Goal: Transaction & Acquisition: Purchase product/service

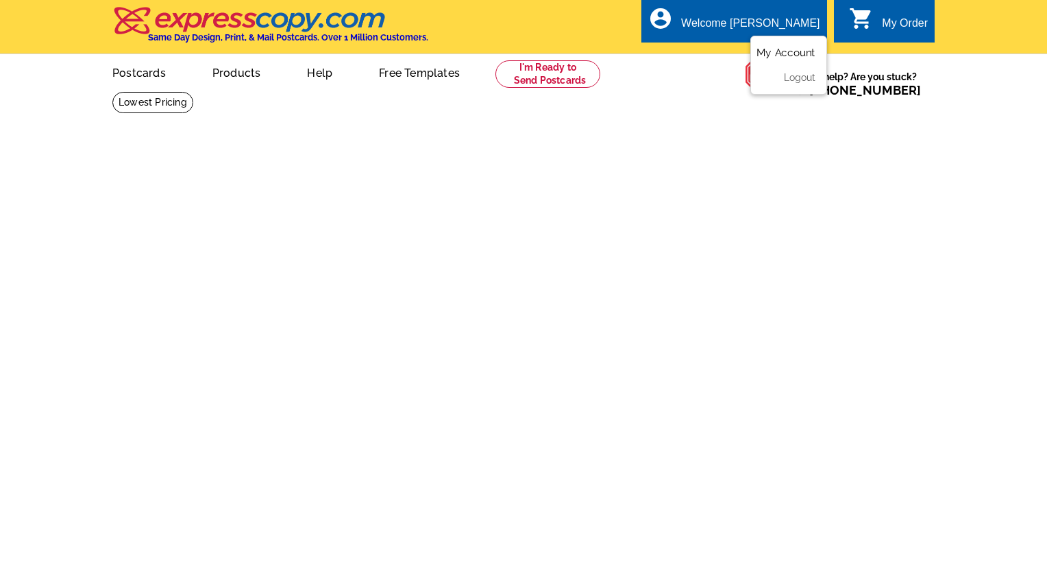
click at [781, 53] on link "My Account" at bounding box center [786, 53] width 59 height 12
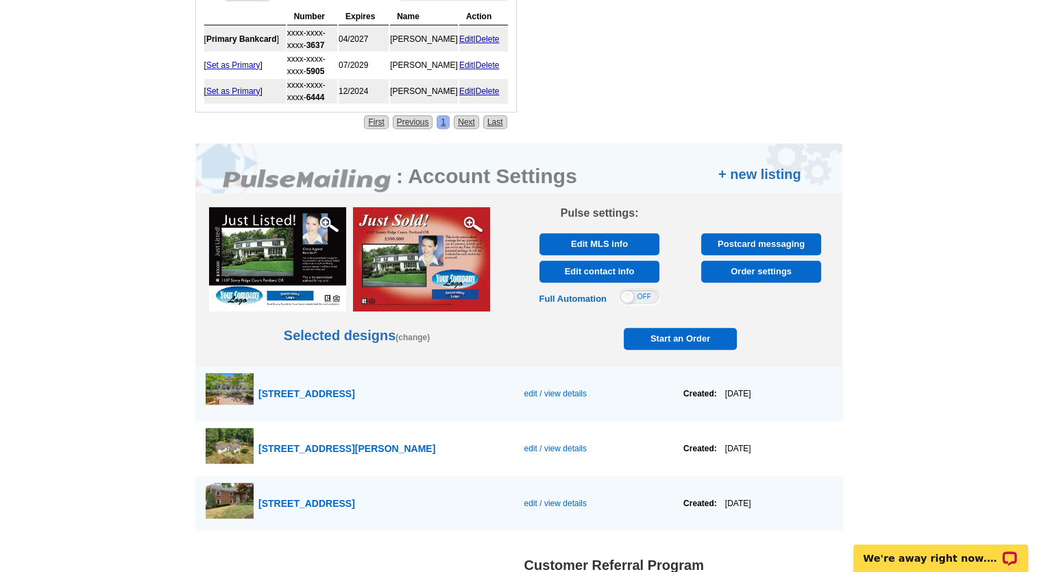
scroll to position [670, 0]
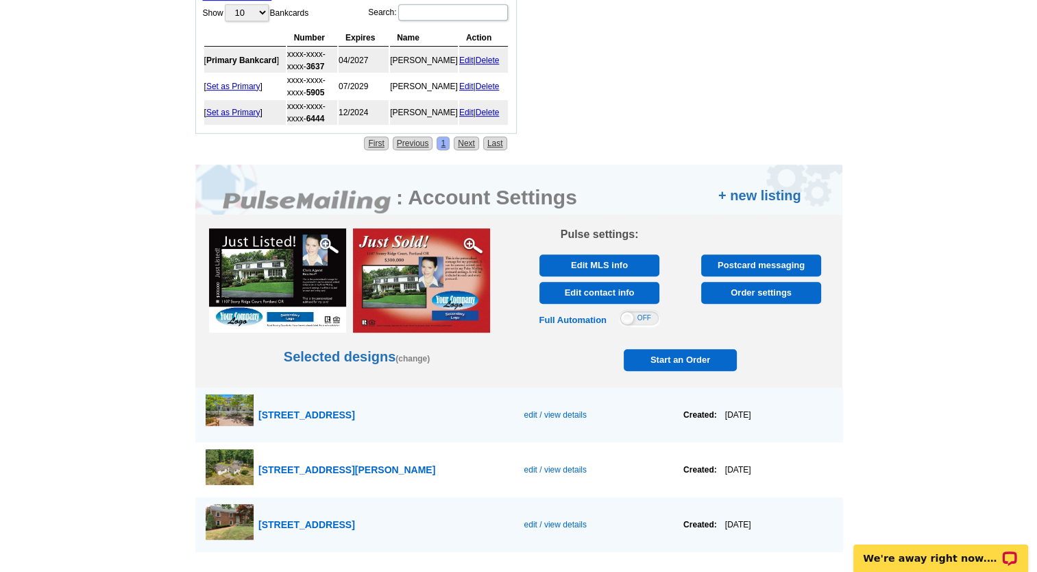
click at [672, 351] on span "Start an Order" at bounding box center [680, 360] width 107 height 22
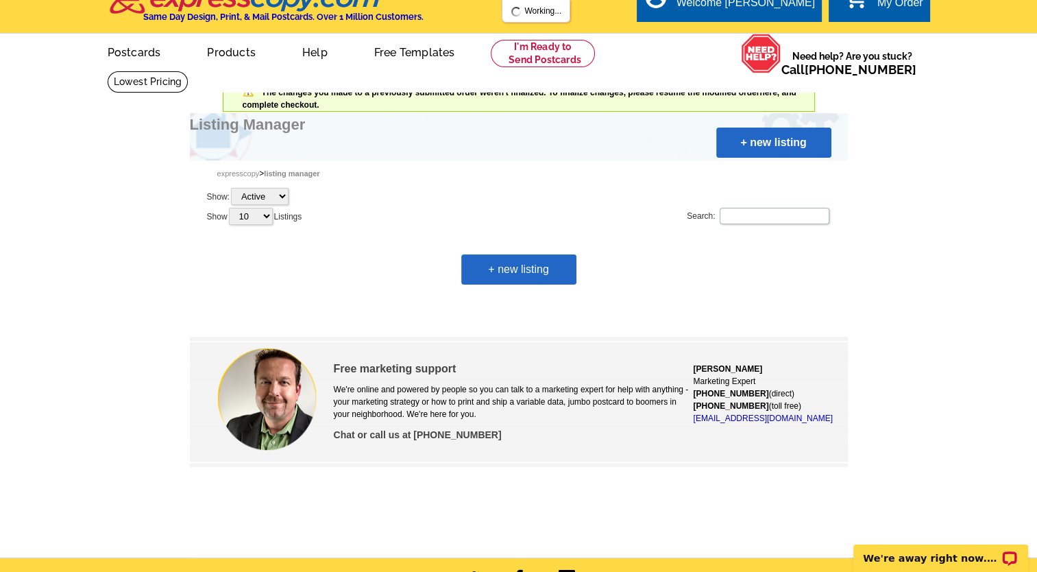
scroll to position [19, 0]
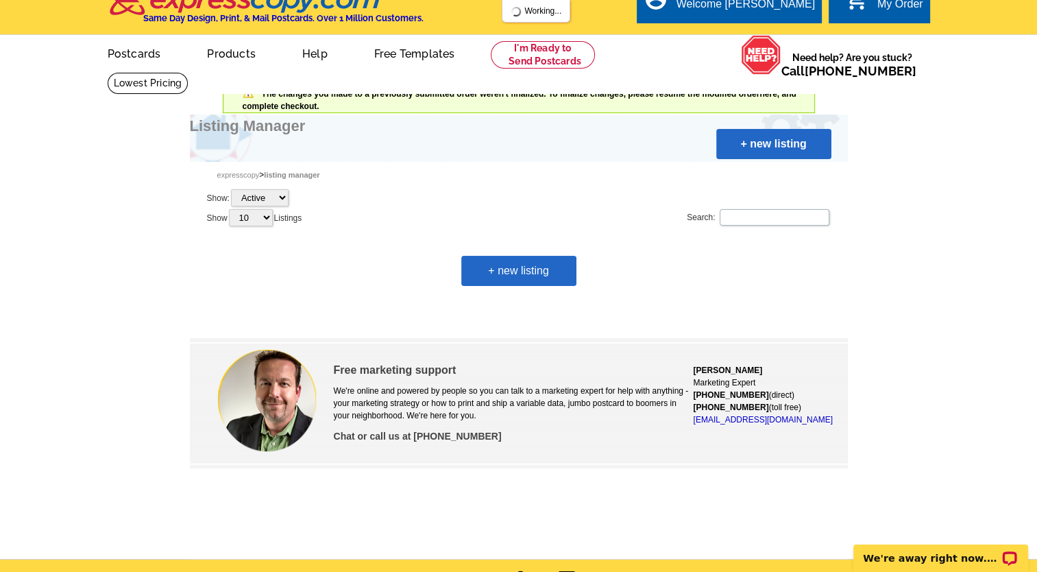
click at [515, 263] on link "+ new listing" at bounding box center [518, 271] width 115 height 30
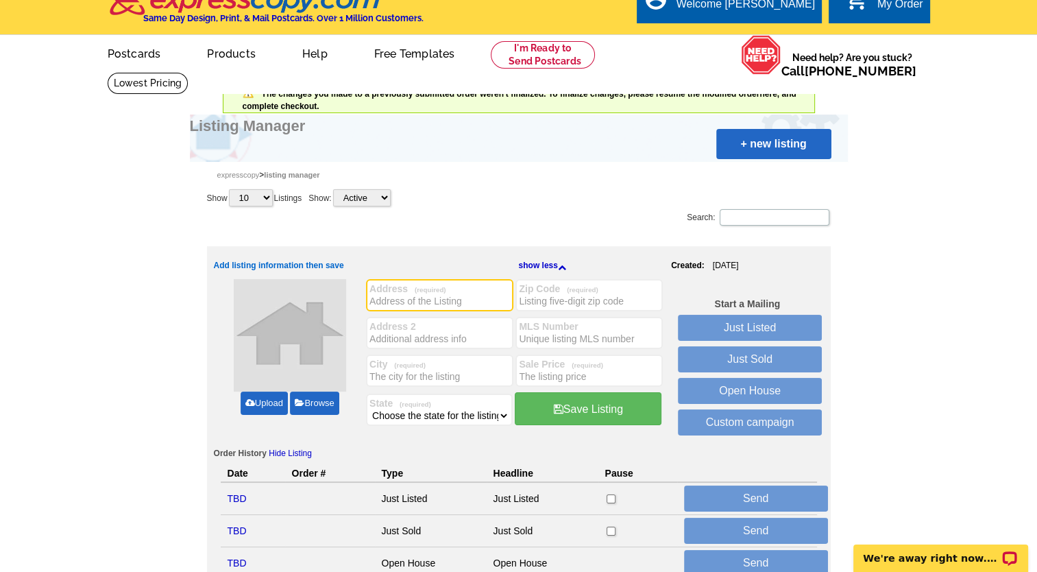
click at [435, 299] on input "Address (required)" at bounding box center [439, 301] width 141 height 14
type input "[STREET_ADDRESS][PERSON_NAME]"
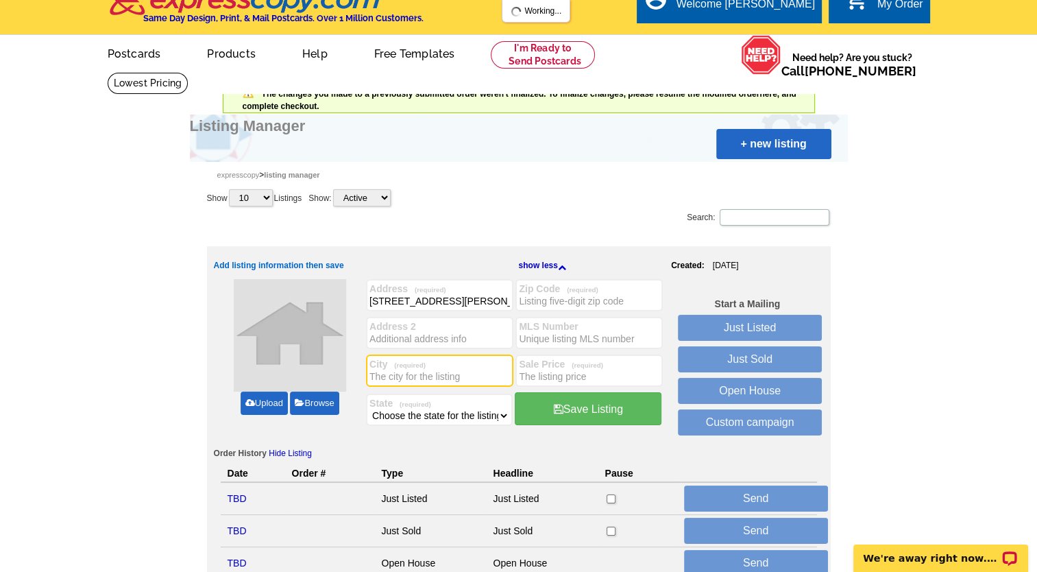
click at [395, 371] on input "City (required)" at bounding box center [439, 376] width 141 height 14
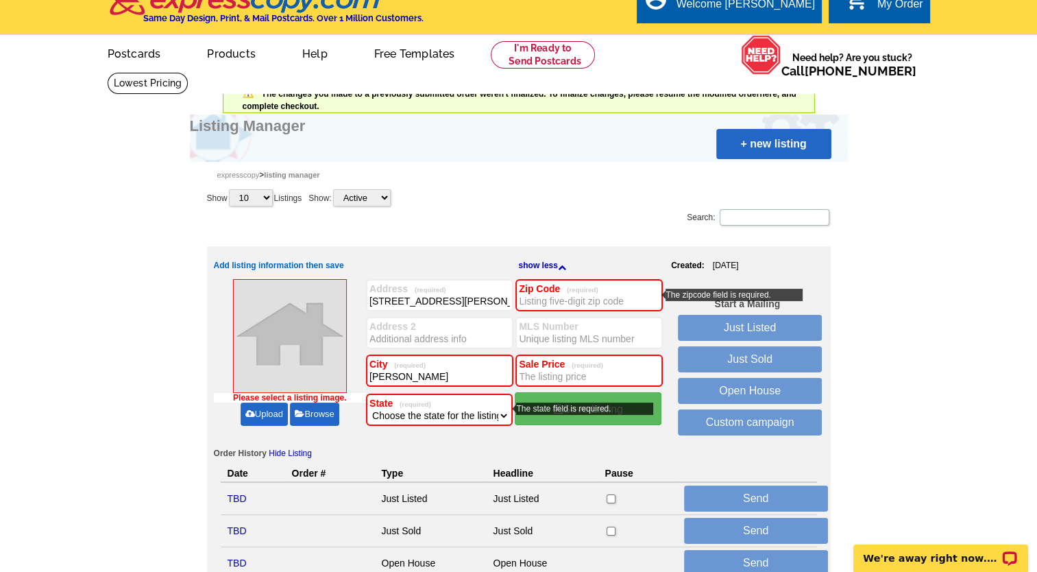
type input "[PERSON_NAME]"
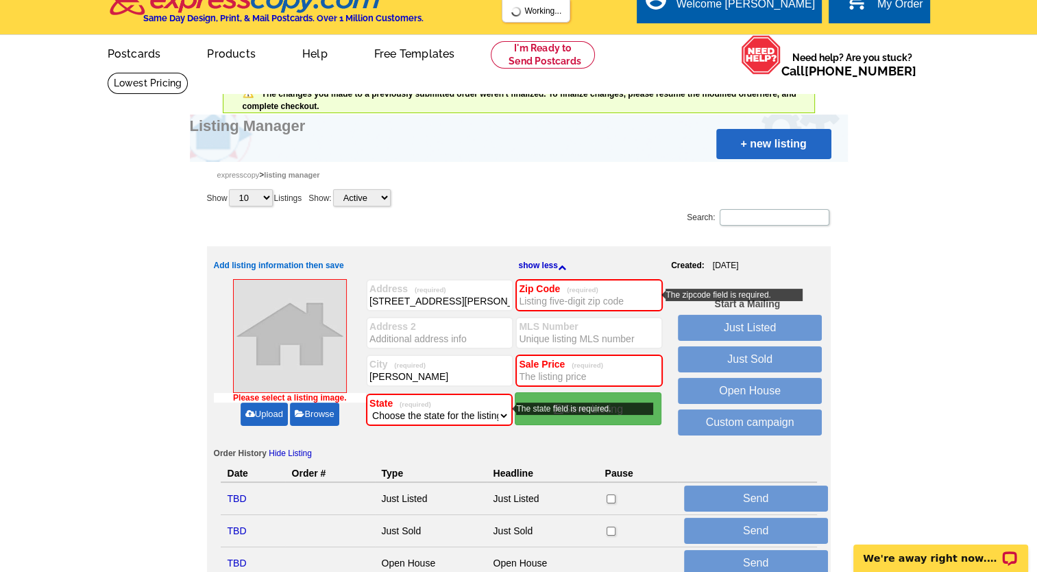
click at [502, 413] on select "Choose the state for the listing Alabama Alaska Arizona Arkansas California Col…" at bounding box center [439, 416] width 140 height 14
select select "22"
click at [369, 409] on select "Choose the state for the listing Alabama Alaska Arizona Arkansas California Col…" at bounding box center [439, 416] width 140 height 14
click at [554, 300] on input "Zip Code (required)" at bounding box center [589, 301] width 141 height 14
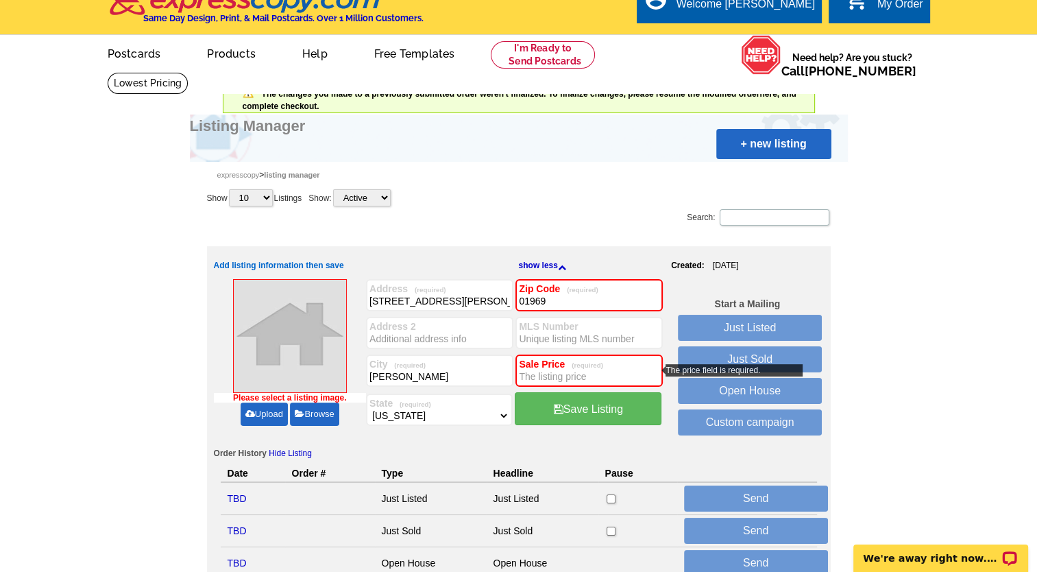
type input "01969"
click at [545, 369] on input "Sale Price (required)" at bounding box center [589, 376] width 141 height 14
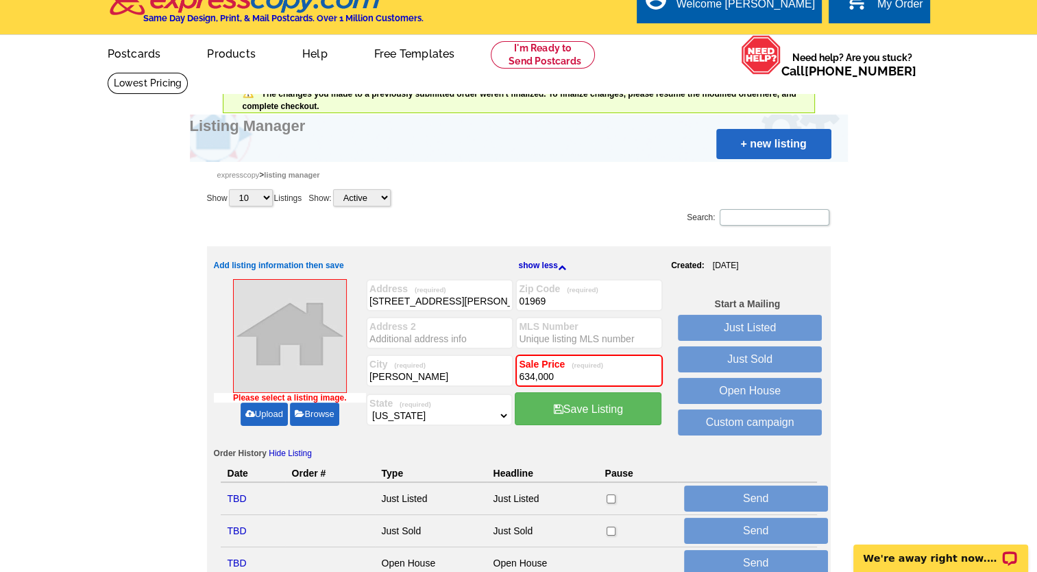
type input "634,000"
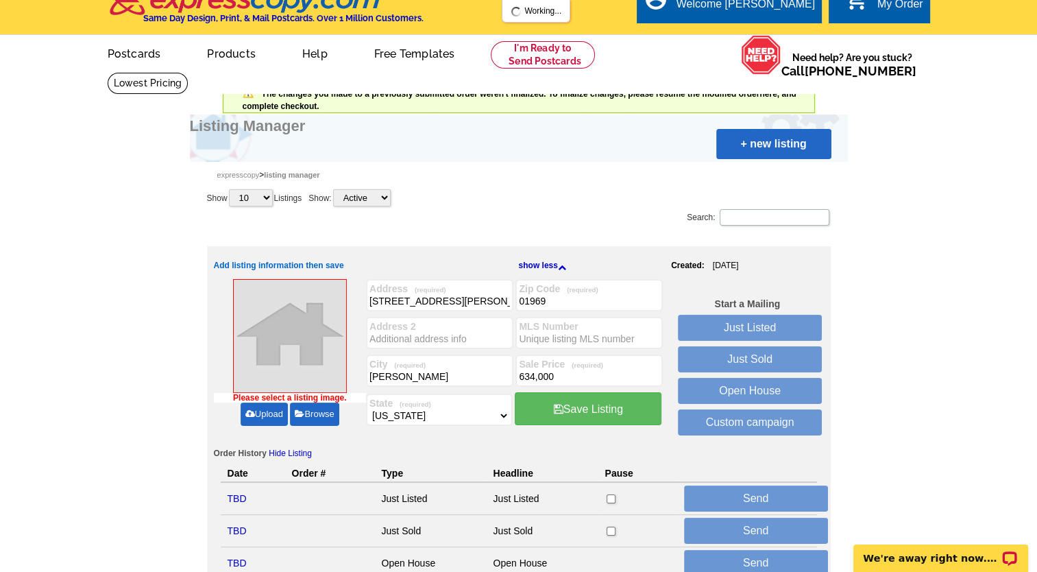
click at [530, 328] on label "MLS Number" at bounding box center [589, 326] width 141 height 11
drag, startPoint x: 530, startPoint y: 328, endPoint x: 524, endPoint y: 336, distance: 9.7
click at [524, 336] on input "MLS Number" at bounding box center [589, 339] width 141 height 14
paste input "73419829"
type input "73419829"
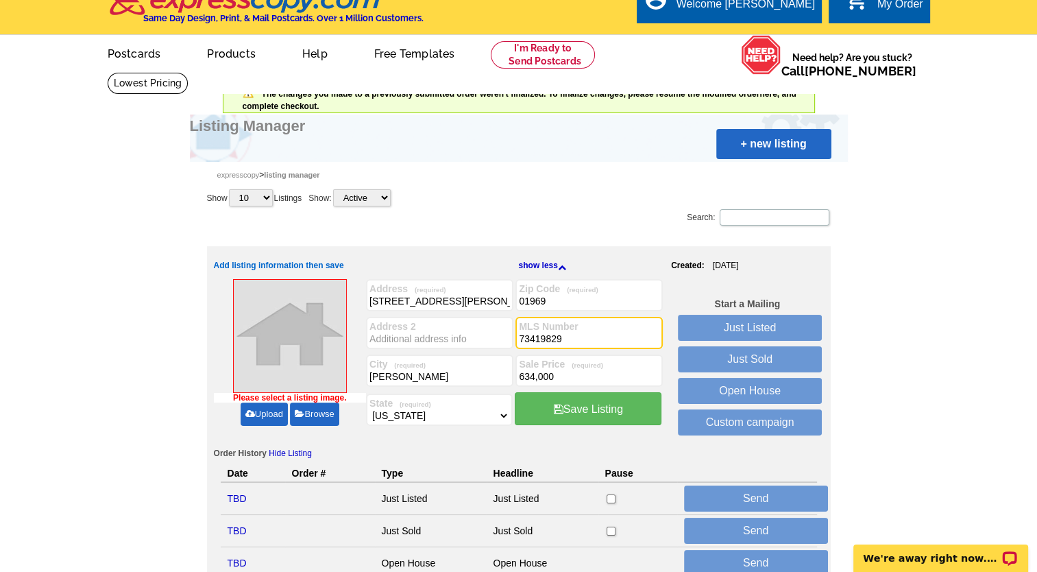
click at [262, 413] on link "Upload" at bounding box center [264, 413] width 47 height 23
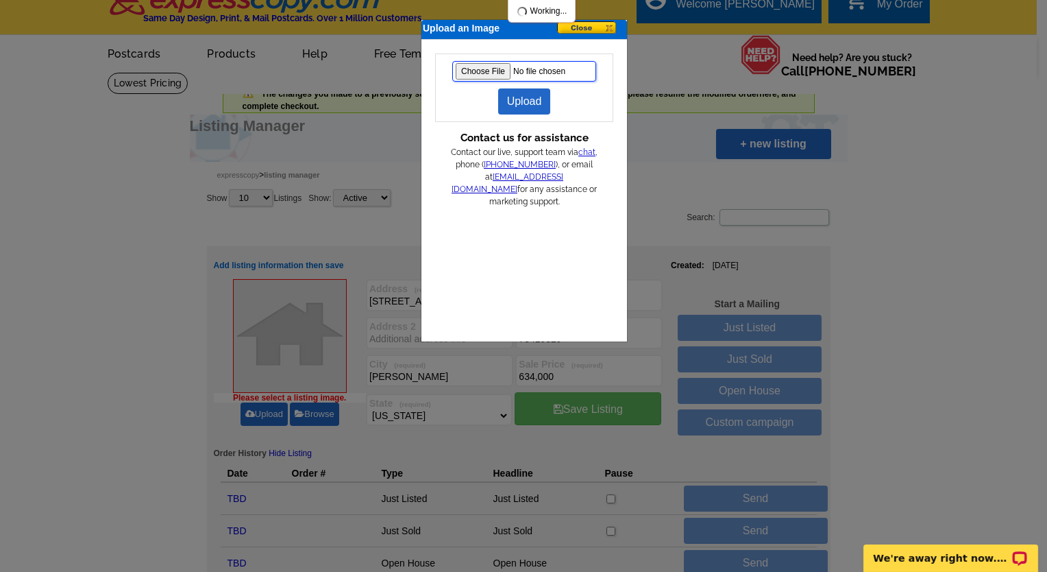
click at [481, 65] on input "file" at bounding box center [524, 71] width 144 height 21
type input "C:\fakepath\fennodrone.jpg"
click at [524, 101] on link "Upload" at bounding box center [524, 101] width 53 height 26
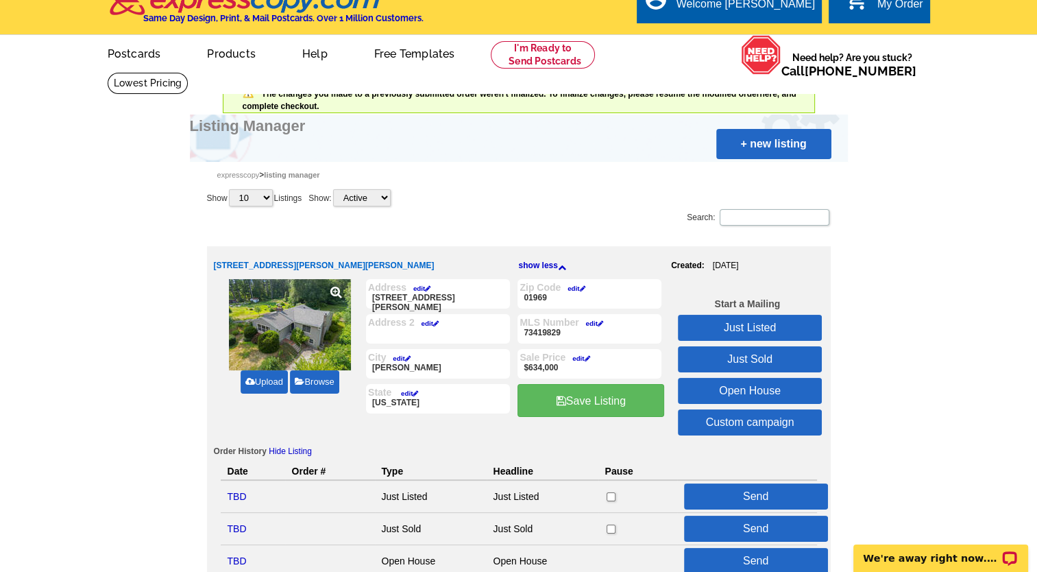
click at [748, 327] on link "Just Listed" at bounding box center [750, 328] width 144 height 26
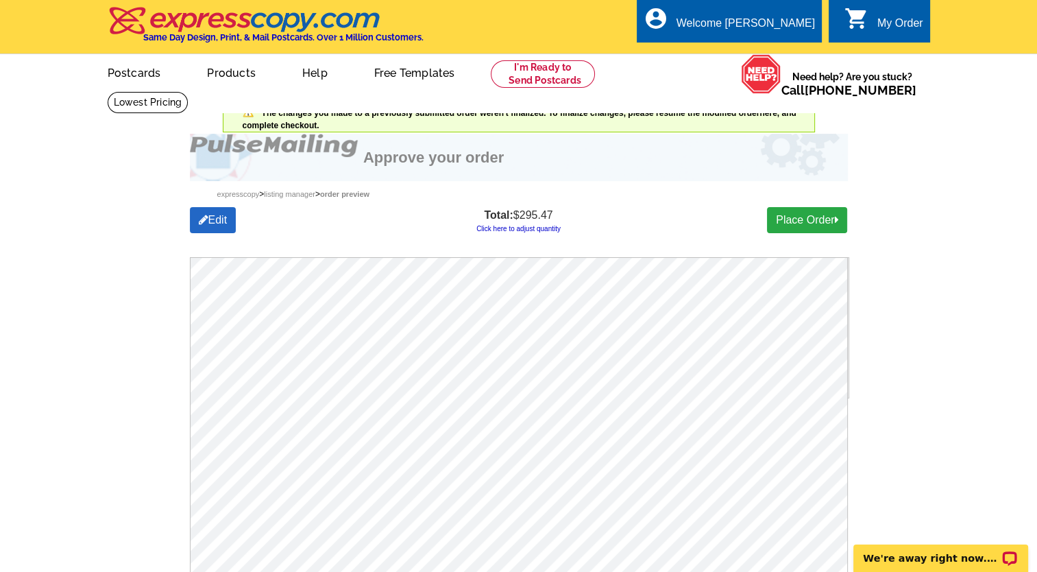
click at [533, 224] on div "Total: $295.47 Click here to adjust quantity" at bounding box center [518, 220] width 219 height 27
click at [532, 227] on link "Click here to adjust quantity" at bounding box center [518, 229] width 84 height 8
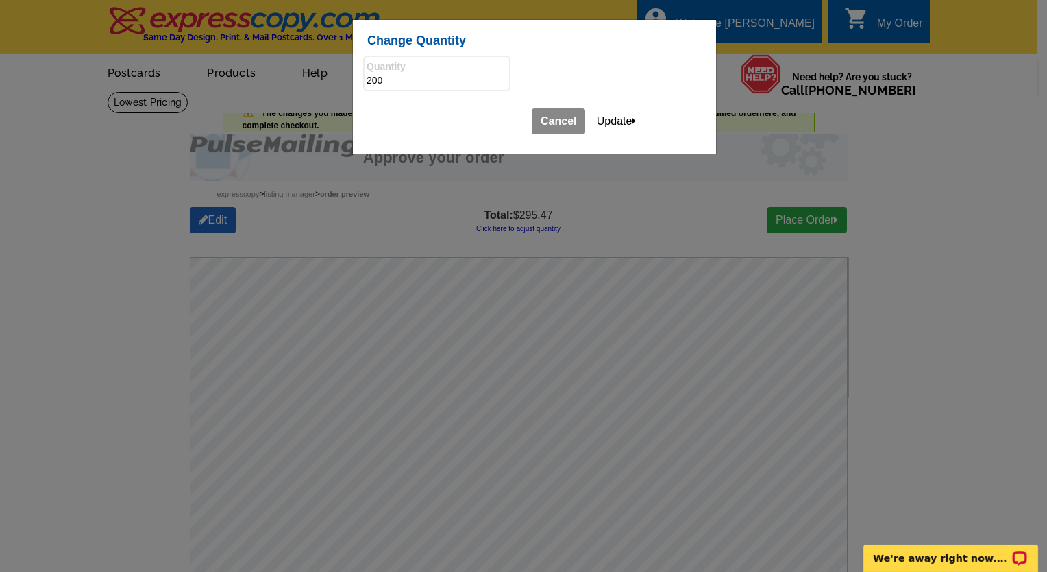
click at [372, 84] on input "200" at bounding box center [437, 81] width 141 height 14
type input "100"
click at [608, 119] on button "Update" at bounding box center [617, 121] width 58 height 26
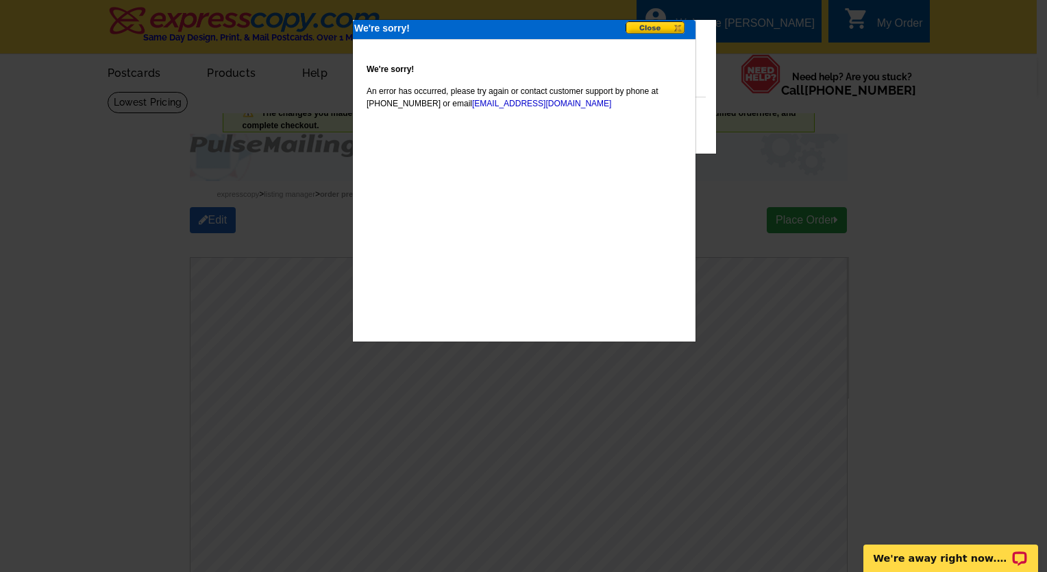
click at [653, 24] on button at bounding box center [660, 28] width 69 height 14
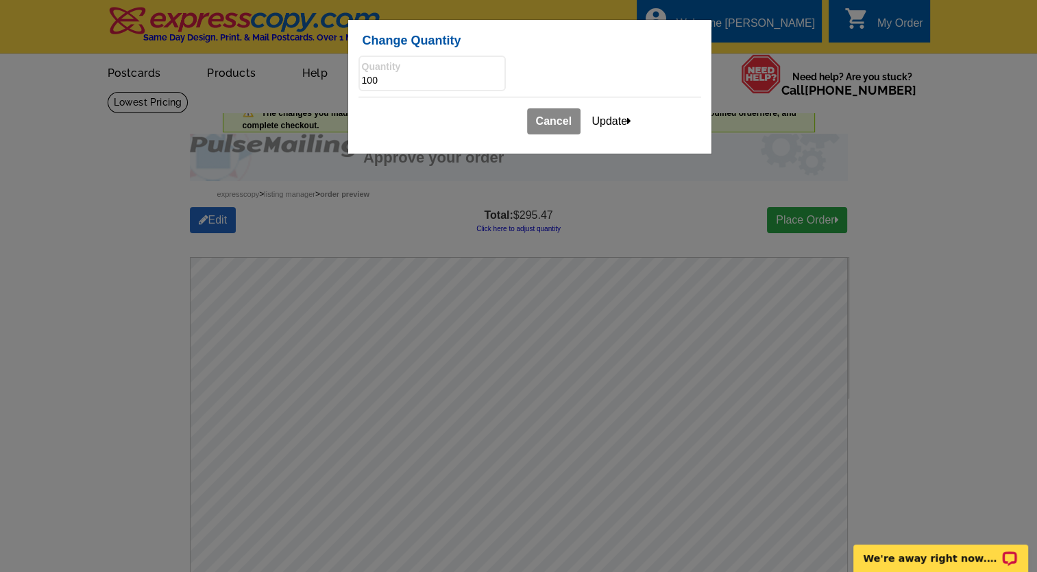
click at [565, 119] on link "Cancel" at bounding box center [553, 121] width 53 height 26
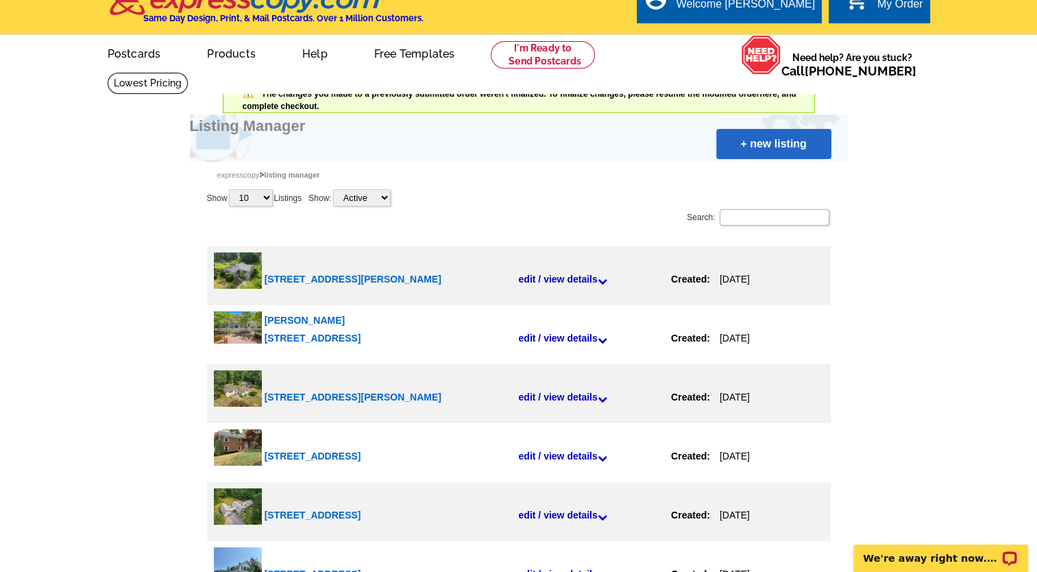
click at [524, 278] on link "edit / view details" at bounding box center [594, 278] width 153 height 41
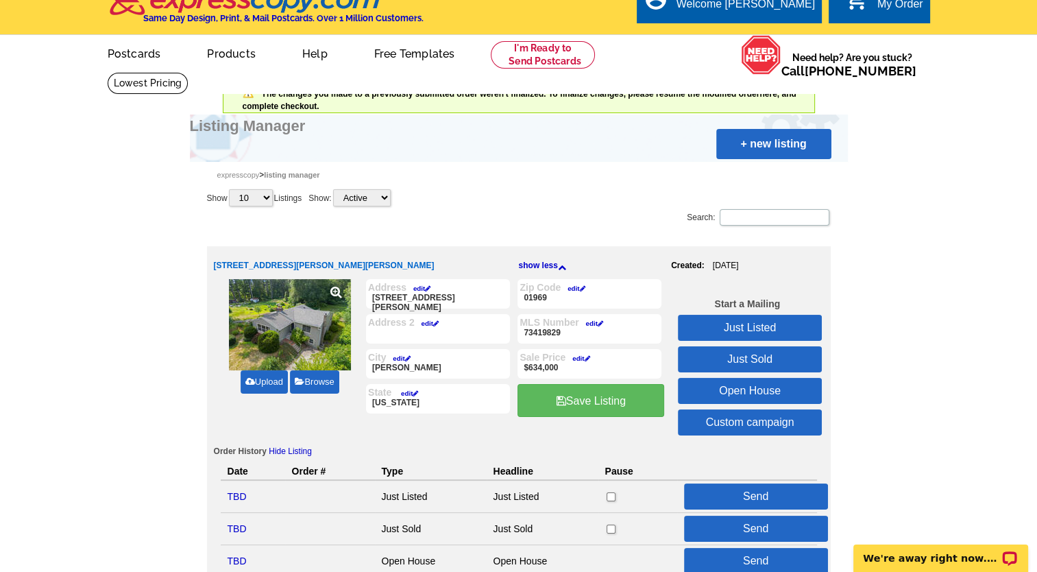
click at [727, 324] on link "Just Listed" at bounding box center [750, 328] width 144 height 26
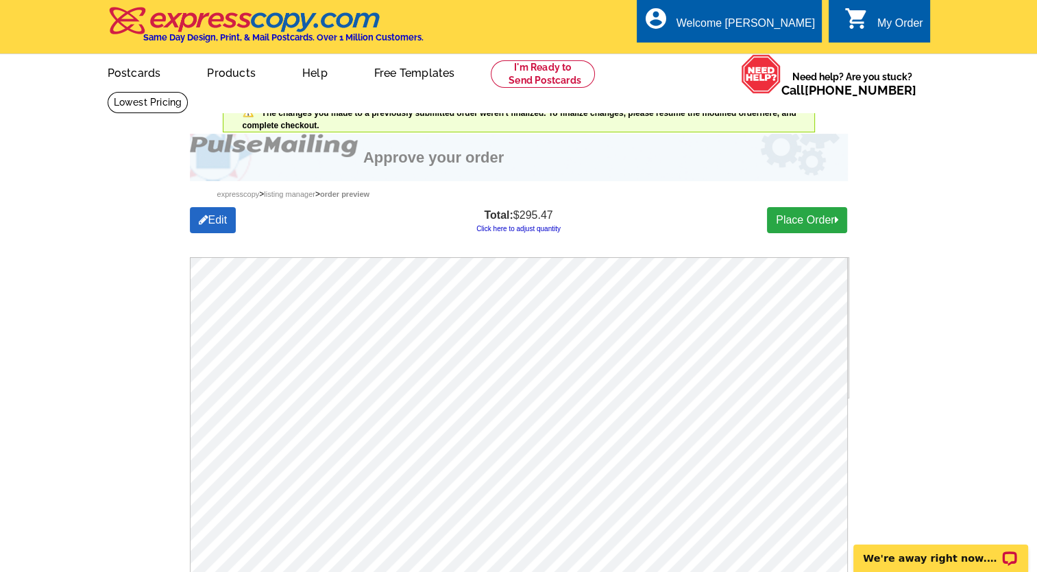
click at [529, 229] on link "Click here to adjust quantity" at bounding box center [518, 229] width 84 height 8
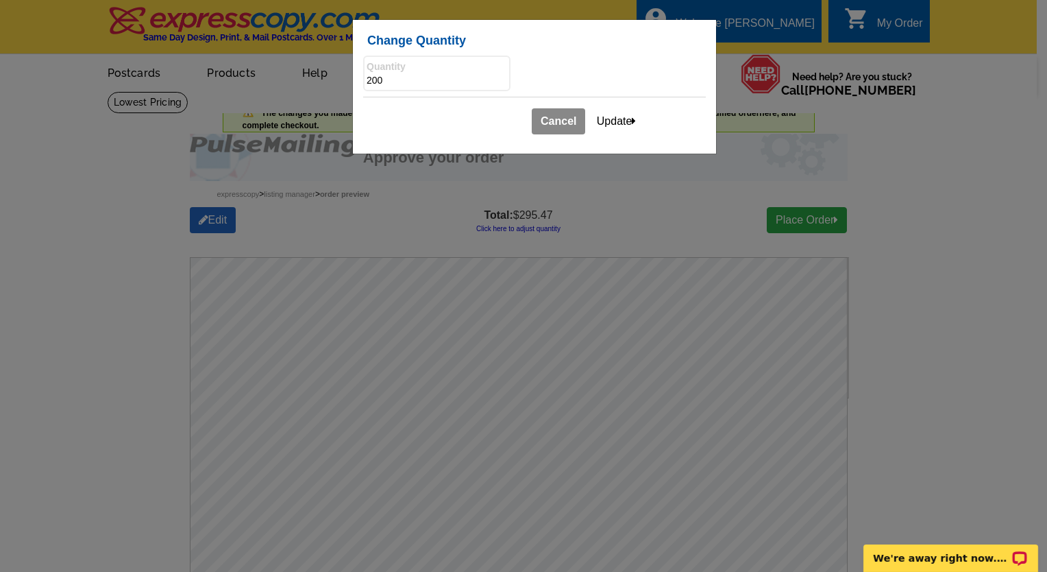
click at [368, 80] on input "200" at bounding box center [437, 81] width 141 height 14
click at [373, 80] on input "200" at bounding box center [437, 81] width 141 height 14
type input "100"
click at [606, 118] on button "Update" at bounding box center [617, 121] width 58 height 26
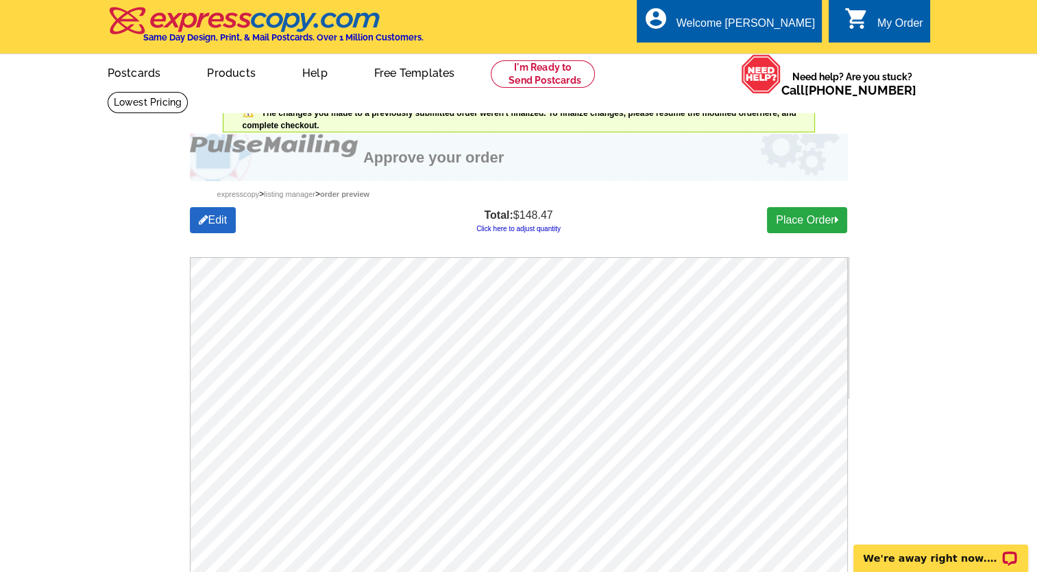
click at [570, 199] on div "Expresscopy > Listing Manager > Order preview" at bounding box center [519, 194] width 658 height 26
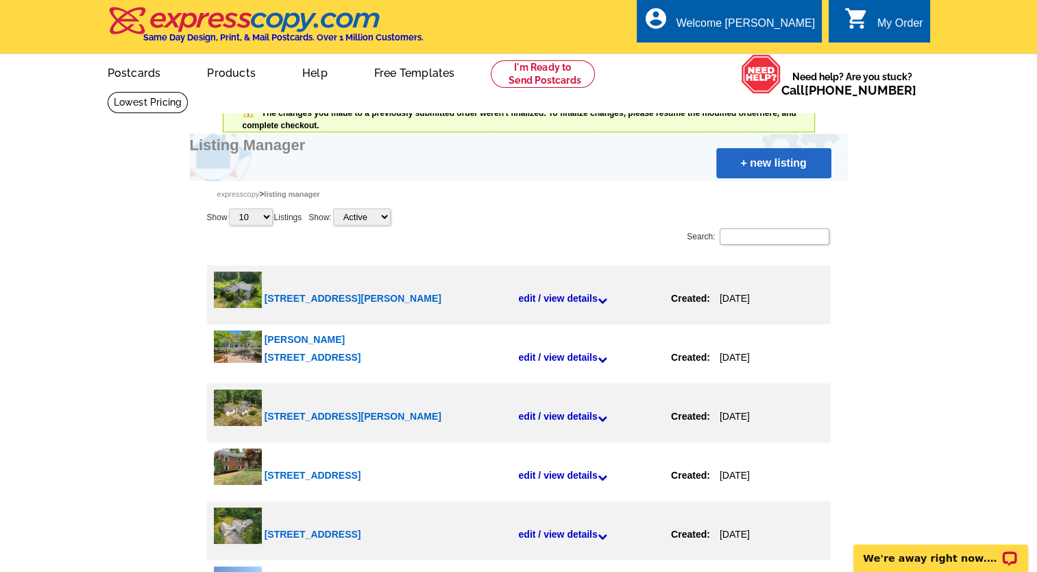
click at [557, 292] on link "edit / view details" at bounding box center [594, 298] width 153 height 41
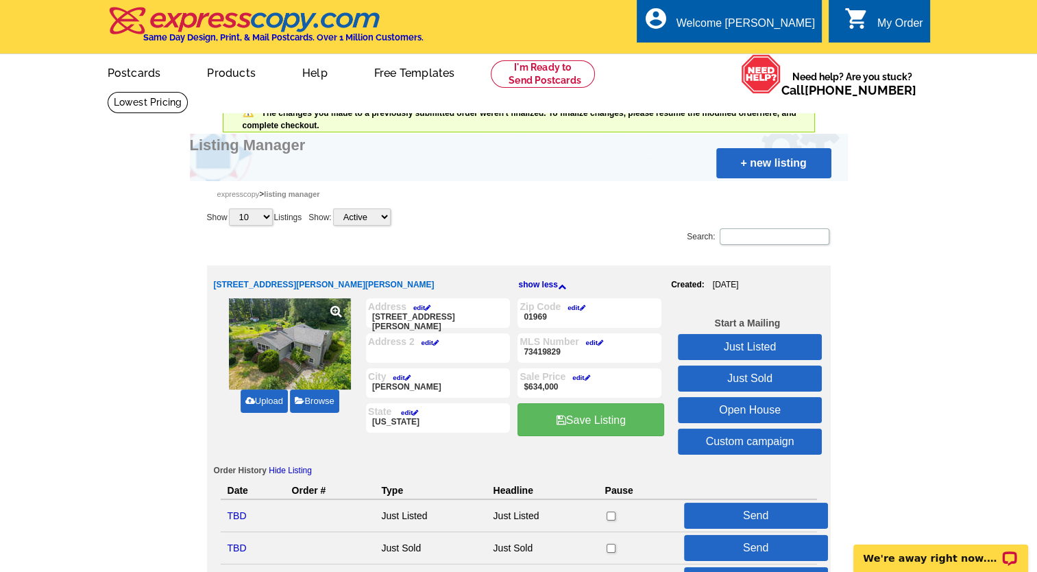
click at [757, 339] on link "Just Listed" at bounding box center [750, 347] width 144 height 26
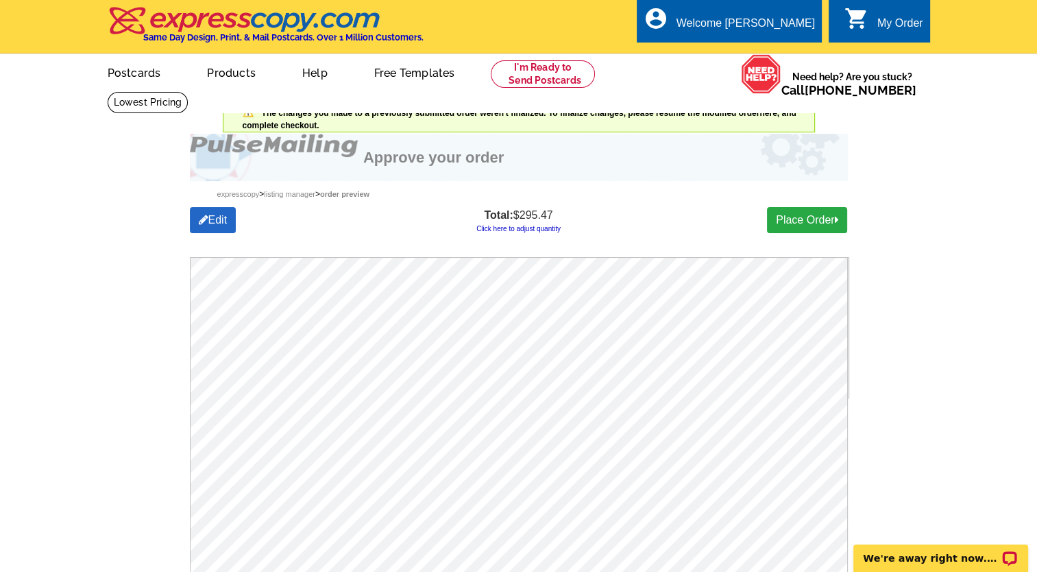
click at [537, 226] on link "Click here to adjust quantity" at bounding box center [518, 229] width 84 height 8
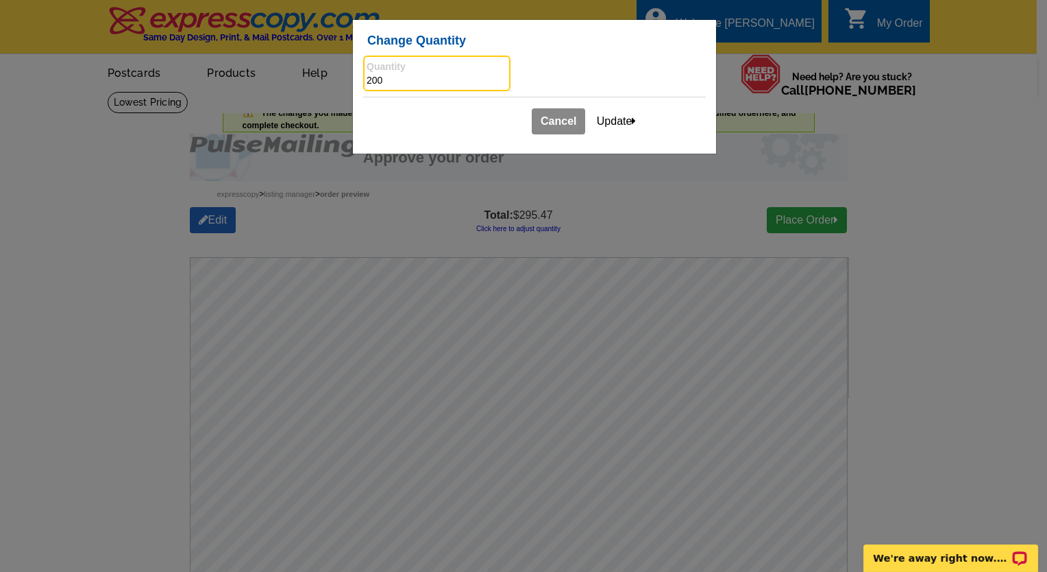
click at [369, 81] on input "200" at bounding box center [437, 81] width 141 height 14
type input "100"
click at [614, 121] on button "Update" at bounding box center [617, 121] width 58 height 26
click at [553, 119] on link "Cancel" at bounding box center [558, 121] width 53 height 26
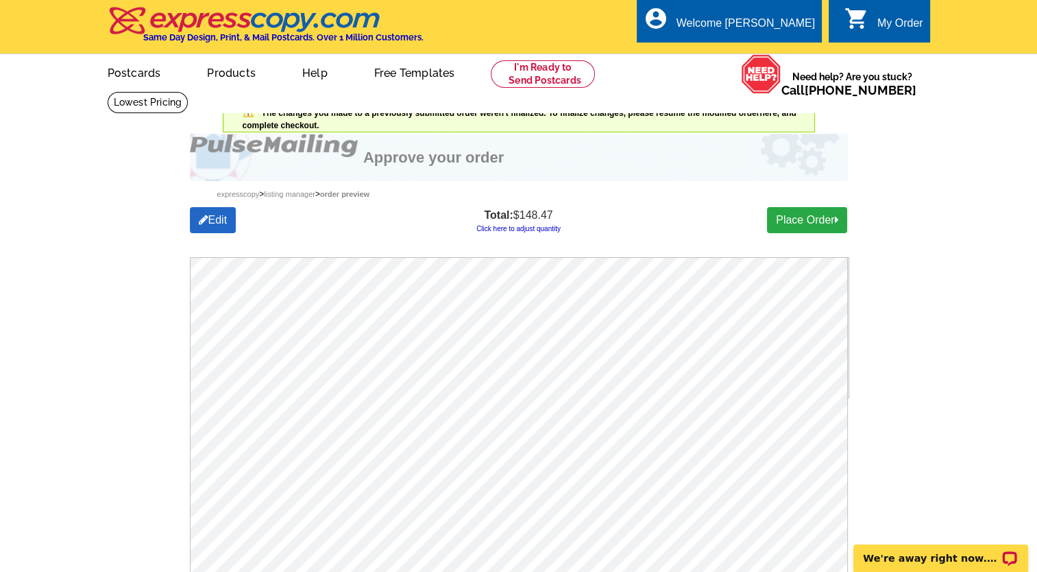
click at [587, 224] on div "Total: $148.47 Click here to adjust quantity" at bounding box center [518, 220] width 219 height 27
click at [398, 188] on div "Expresscopy > Listing Manager > Order preview" at bounding box center [519, 194] width 658 height 26
